Goal: Task Accomplishment & Management: Manage account settings

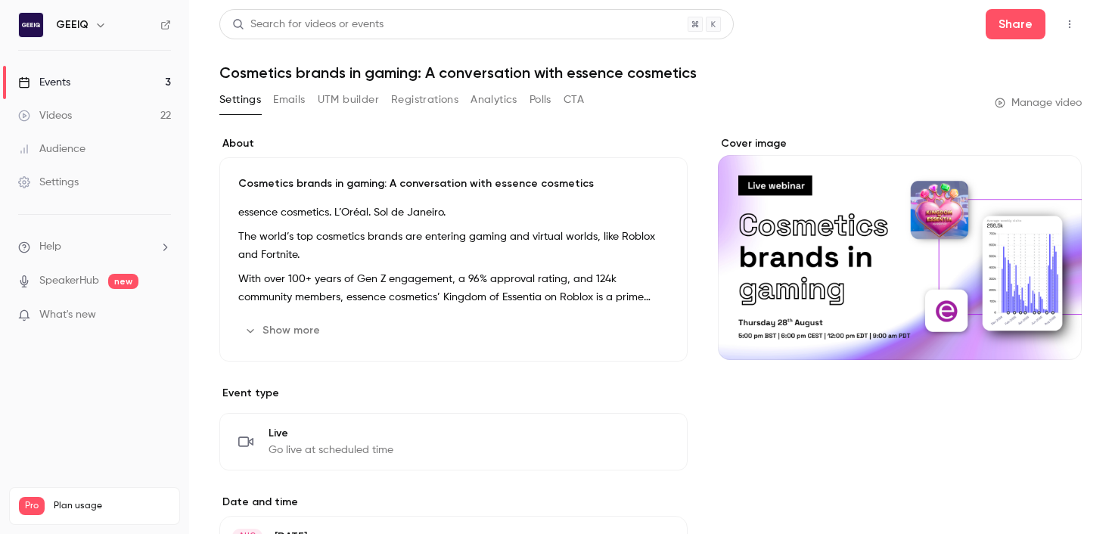
click at [118, 76] on link "Events 3" at bounding box center [94, 82] width 189 height 33
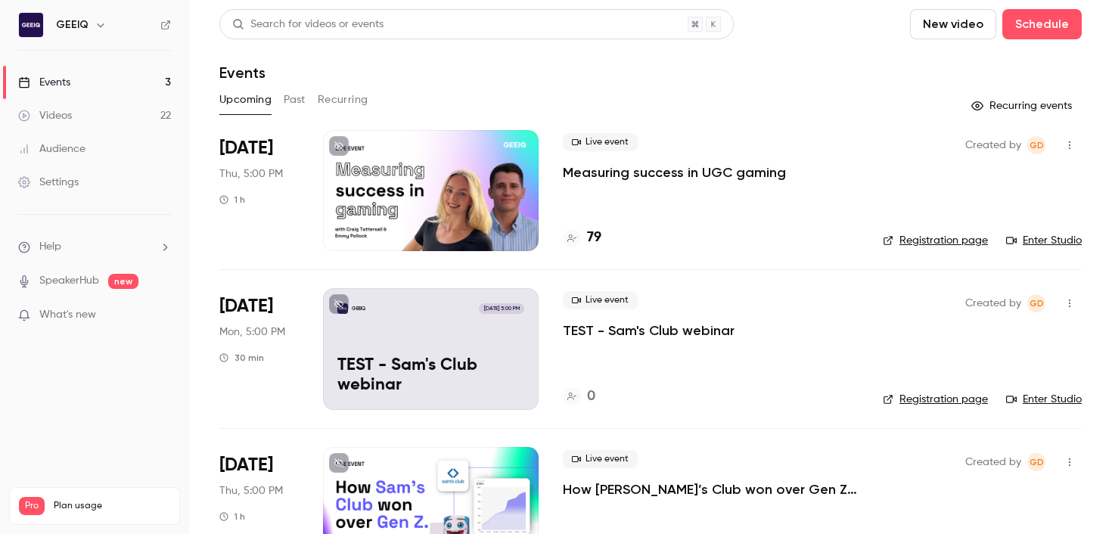
click at [645, 171] on p "Measuring success in UGC gaming" at bounding box center [674, 172] width 223 height 18
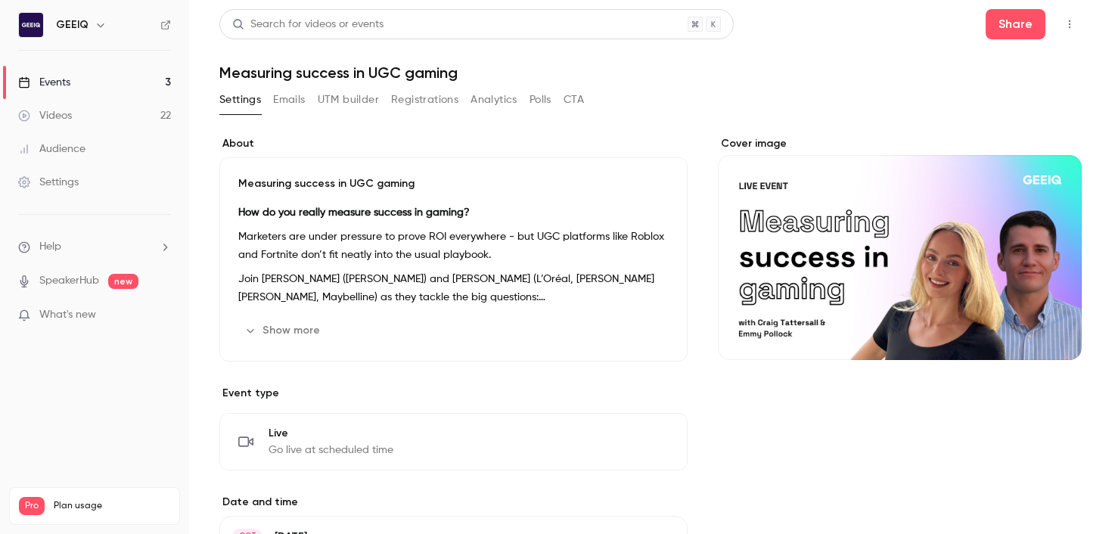
click at [287, 93] on button "Emails" at bounding box center [289, 100] width 32 height 24
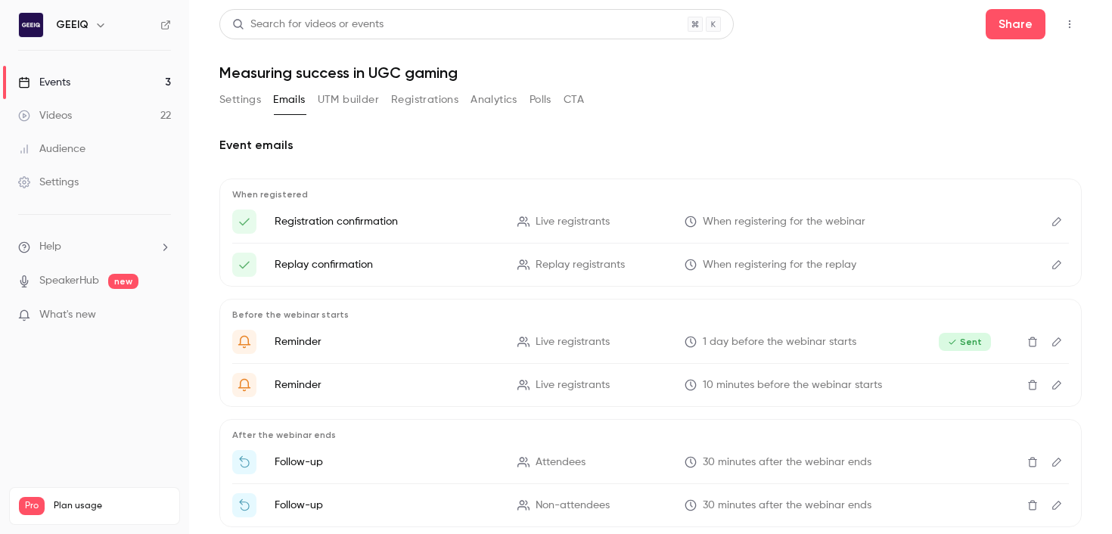
click at [356, 103] on button "UTM builder" at bounding box center [348, 100] width 61 height 24
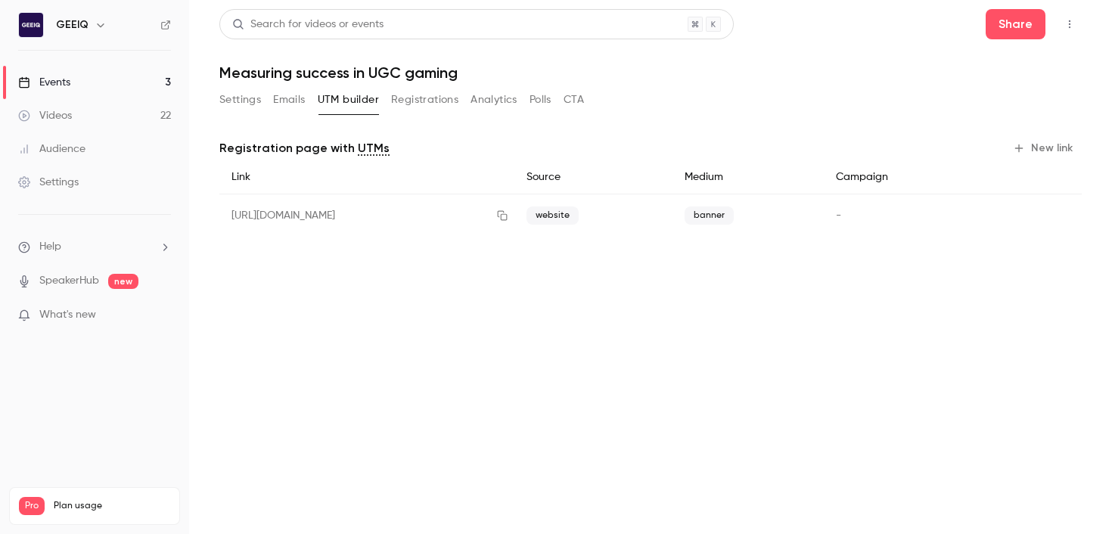
click at [406, 102] on button "Registrations" at bounding box center [424, 100] width 67 height 24
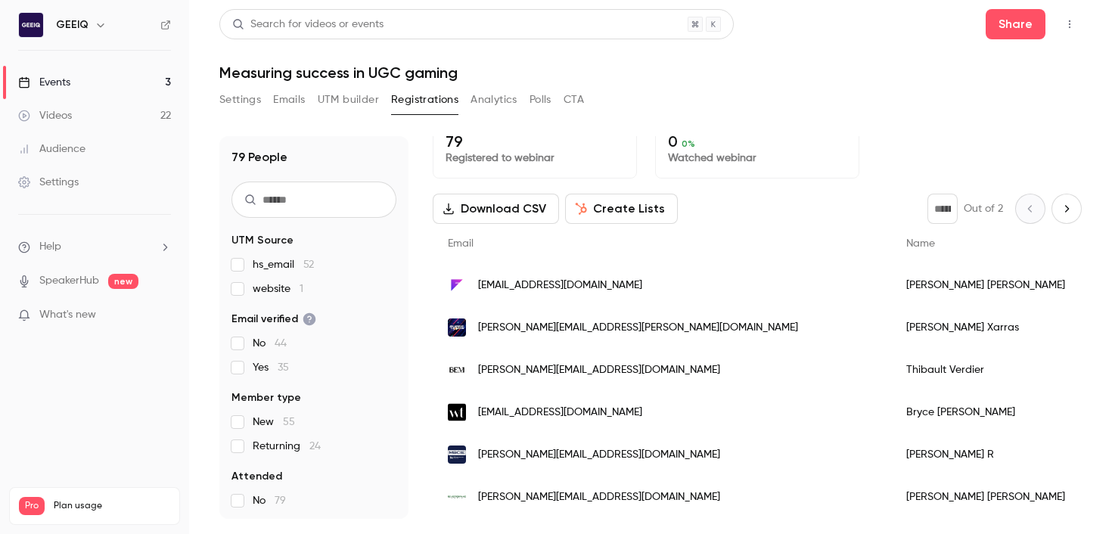
scroll to position [17, 0]
